Goal: Complete application form

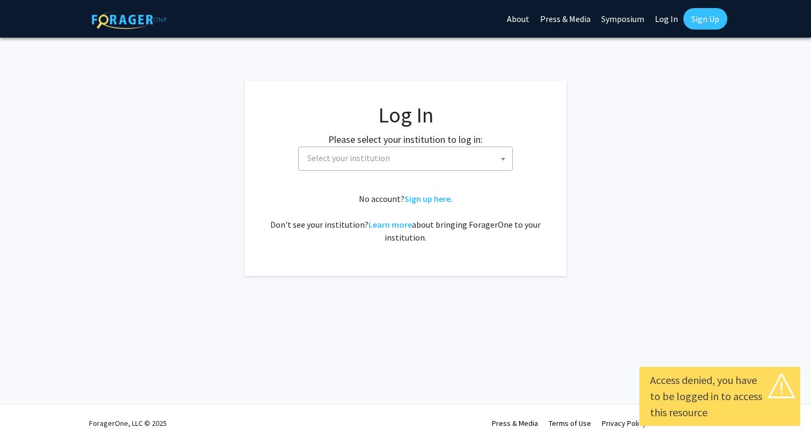
select select
click at [438, 159] on span "Select your institution" at bounding box center [407, 158] width 209 height 22
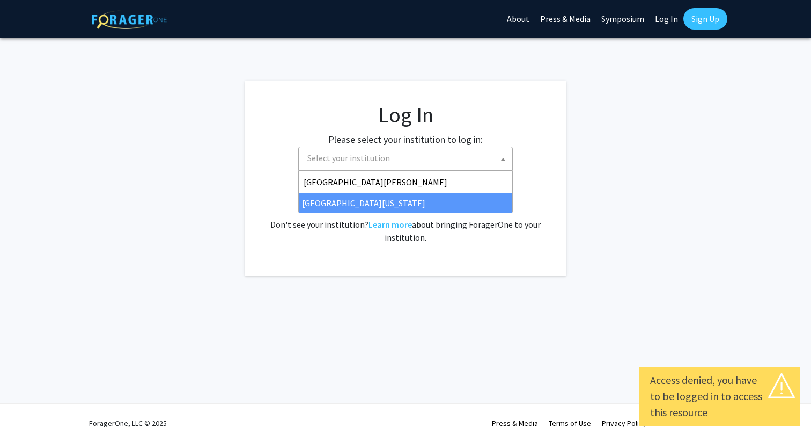
type input "[GEOGRAPHIC_DATA][PERSON_NAME]"
select select "31"
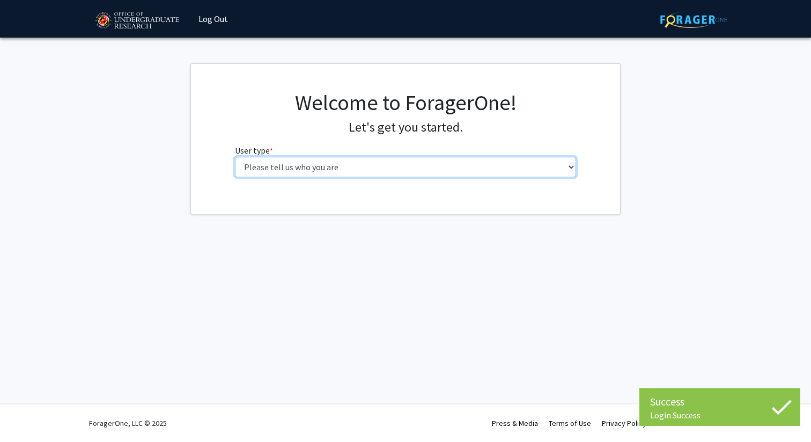
click at [383, 164] on select "Please tell us who you are Undergraduate Student Master's Student Doctoral Cand…" at bounding box center [406, 167] width 342 height 20
select select "1: undergrad"
click at [235, 157] on select "Please tell us who you are Undergraduate Student Master's Student Doctoral Cand…" at bounding box center [406, 167] width 342 height 20
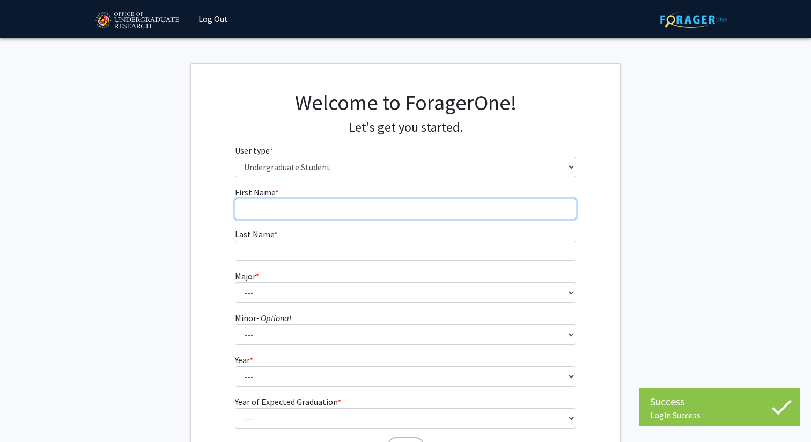
click at [356, 208] on input "First Name * required" at bounding box center [406, 209] width 342 height 20
type input "[PERSON_NAME]"
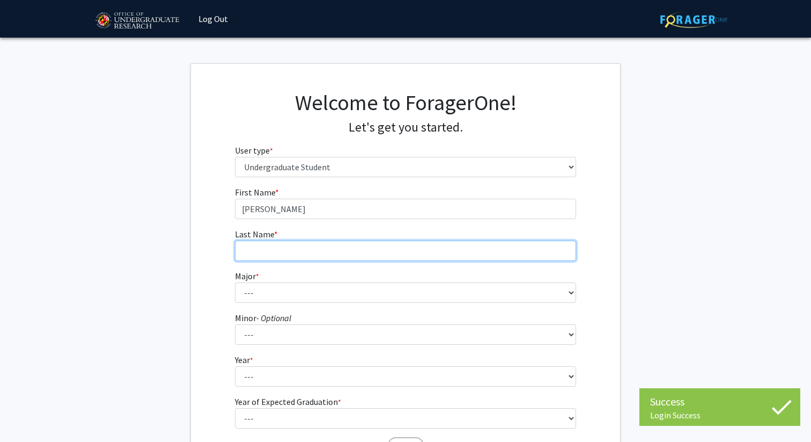
type input "[PERSON_NAME]"
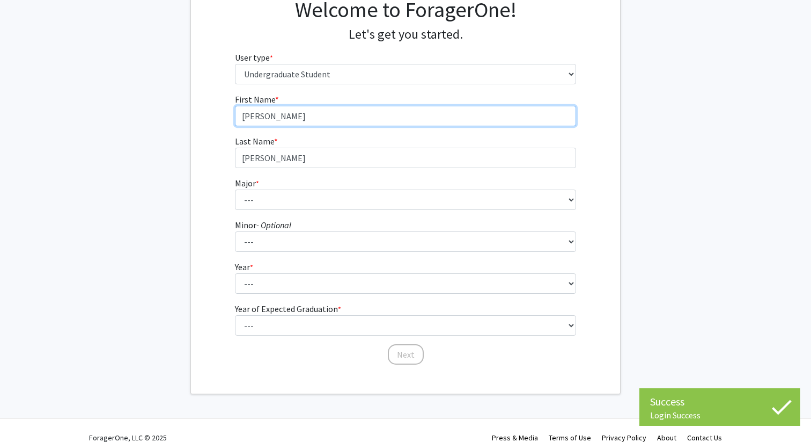
scroll to position [107, 0]
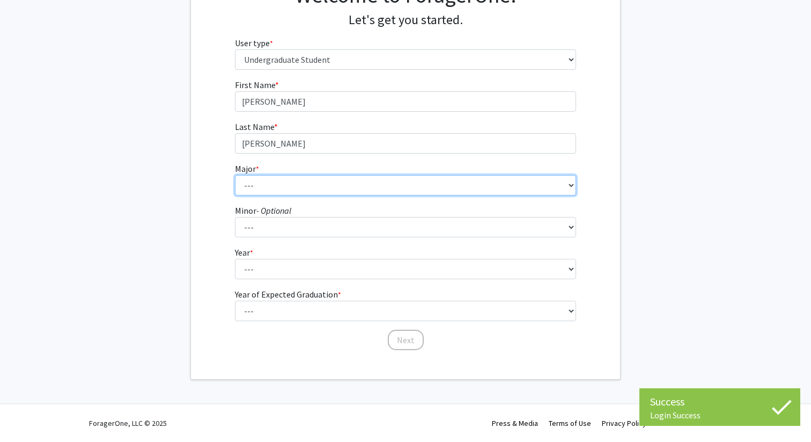
click at [315, 189] on select "--- Accounting Aerospace Engineering African American and Africana Studies Agri…" at bounding box center [406, 185] width 342 height 20
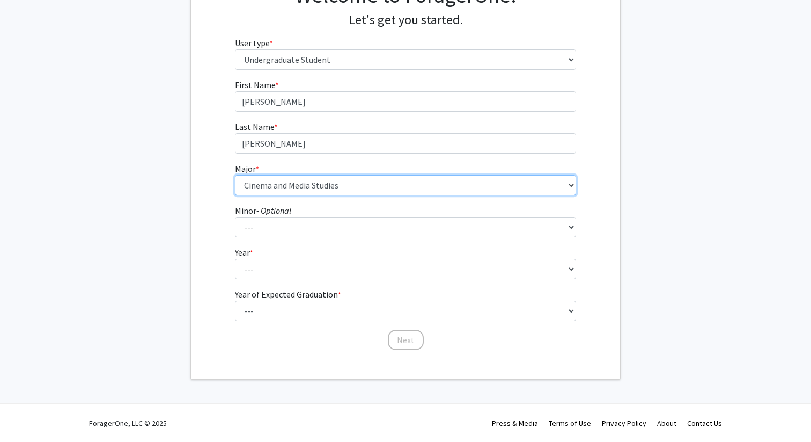
click at [235, 175] on select "--- Accounting Aerospace Engineering African American and Africana Studies Agri…" at bounding box center [406, 185] width 342 height 20
click at [331, 188] on select "--- Accounting Aerospace Engineering African American and Africana Studies Agri…" at bounding box center [406, 185] width 342 height 20
select select "28: 2329"
click at [235, 175] on select "--- Accounting Aerospace Engineering African American and Africana Studies Agri…" at bounding box center [406, 185] width 342 height 20
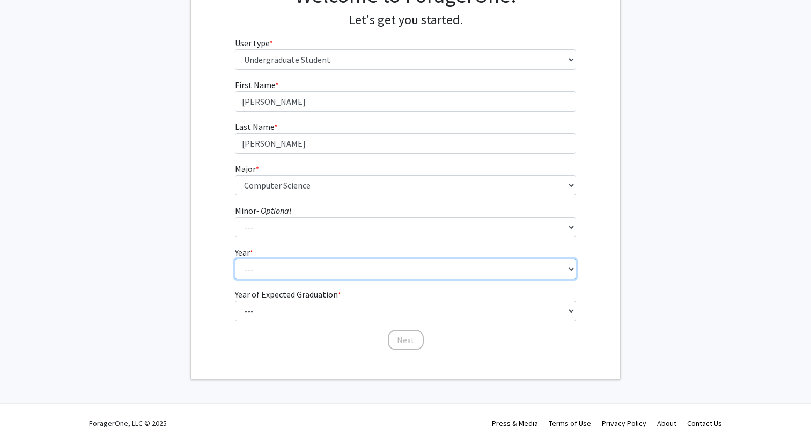
click at [277, 268] on select "--- First-year Sophomore Junior Senior Postbaccalaureate Certificate" at bounding box center [406, 269] width 342 height 20
select select "1: first-year"
click at [235, 259] on select "--- First-year Sophomore Junior Senior Postbaccalaureate Certificate" at bounding box center [406, 269] width 342 height 20
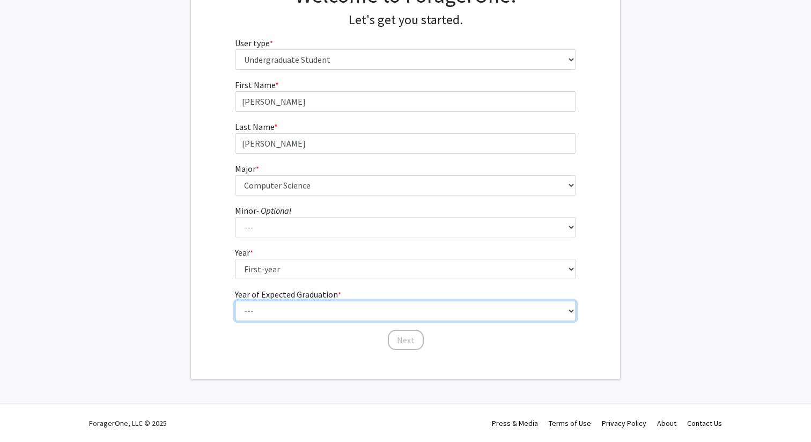
click at [288, 314] on select "--- 2025 2026 2027 2028 2029 2030 2031 2032 2033 2034" at bounding box center [406, 311] width 342 height 20
select select "5: 2029"
click at [235, 301] on select "--- 2025 2026 2027 2028 2029 2030 2031 2032 2033 2034" at bounding box center [406, 311] width 342 height 20
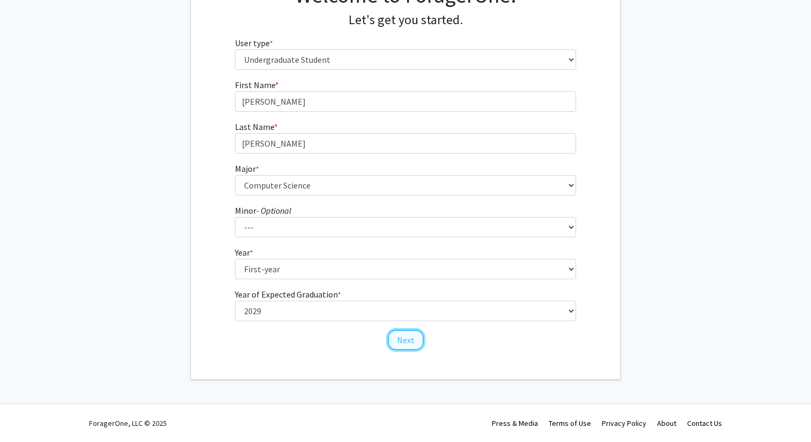
click at [413, 342] on button "Next" at bounding box center [406, 340] width 36 height 20
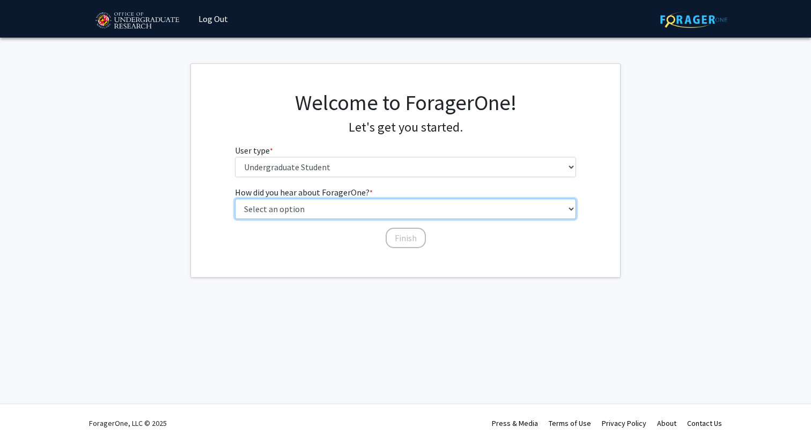
click at [330, 208] on select "Select an option Peer/student recommendation Faculty/staff recommendation Unive…" at bounding box center [406, 209] width 342 height 20
select select "1: peer_recommendation"
click at [235, 199] on select "Select an option Peer/student recommendation Faculty/staff recommendation Unive…" at bounding box center [406, 209] width 342 height 20
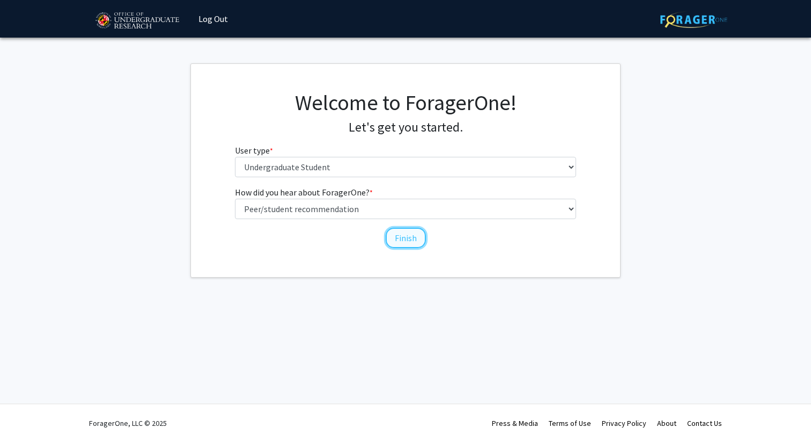
click at [419, 244] on button "Finish" at bounding box center [406, 238] width 40 height 20
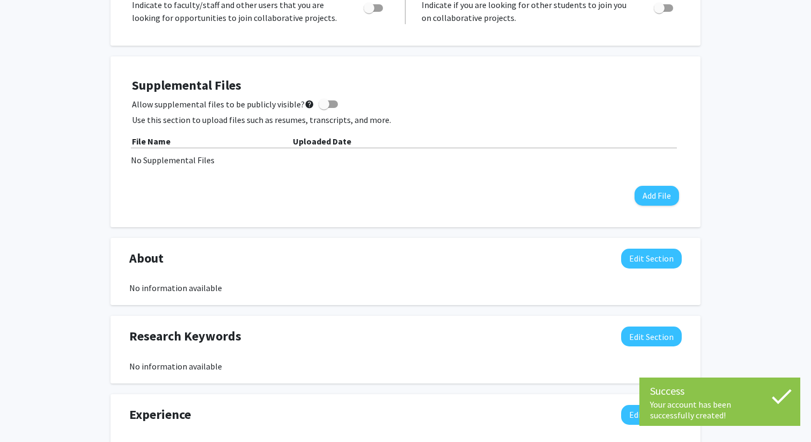
scroll to position [245, 0]
